Goal: Find specific page/section: Find specific page/section

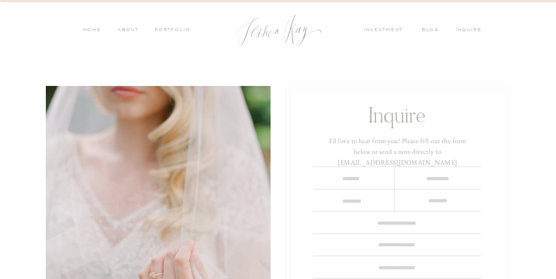
click at [387, 29] on nav "investment" at bounding box center [386, 31] width 44 height 8
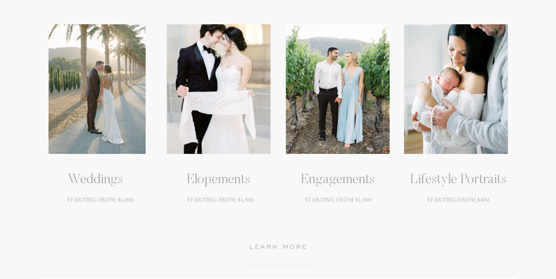
scroll to position [1252, 0]
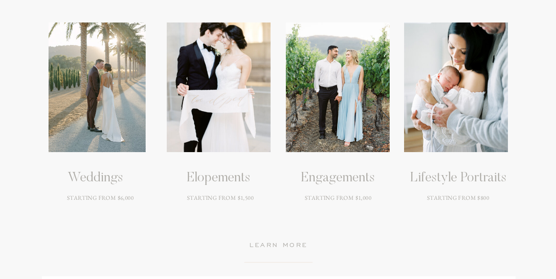
click at [100, 118] on div at bounding box center [97, 87] width 97 height 130
click at [113, 132] on div at bounding box center [97, 87] width 97 height 130
click at [108, 87] on div at bounding box center [97, 87] width 97 height 130
click at [107, 178] on h3 "Weddings" at bounding box center [95, 178] width 136 height 16
click at [110, 122] on div at bounding box center [97, 87] width 97 height 130
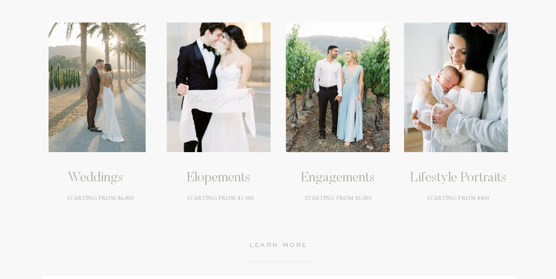
click at [110, 122] on div at bounding box center [97, 87] width 97 height 130
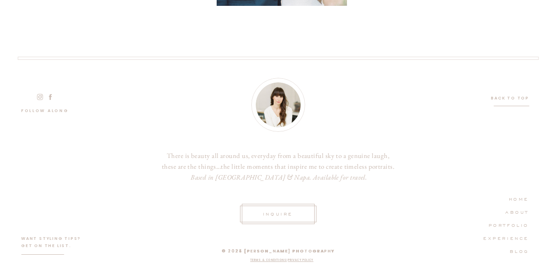
scroll to position [2869, 0]
